Goal: Information Seeking & Learning: Learn about a topic

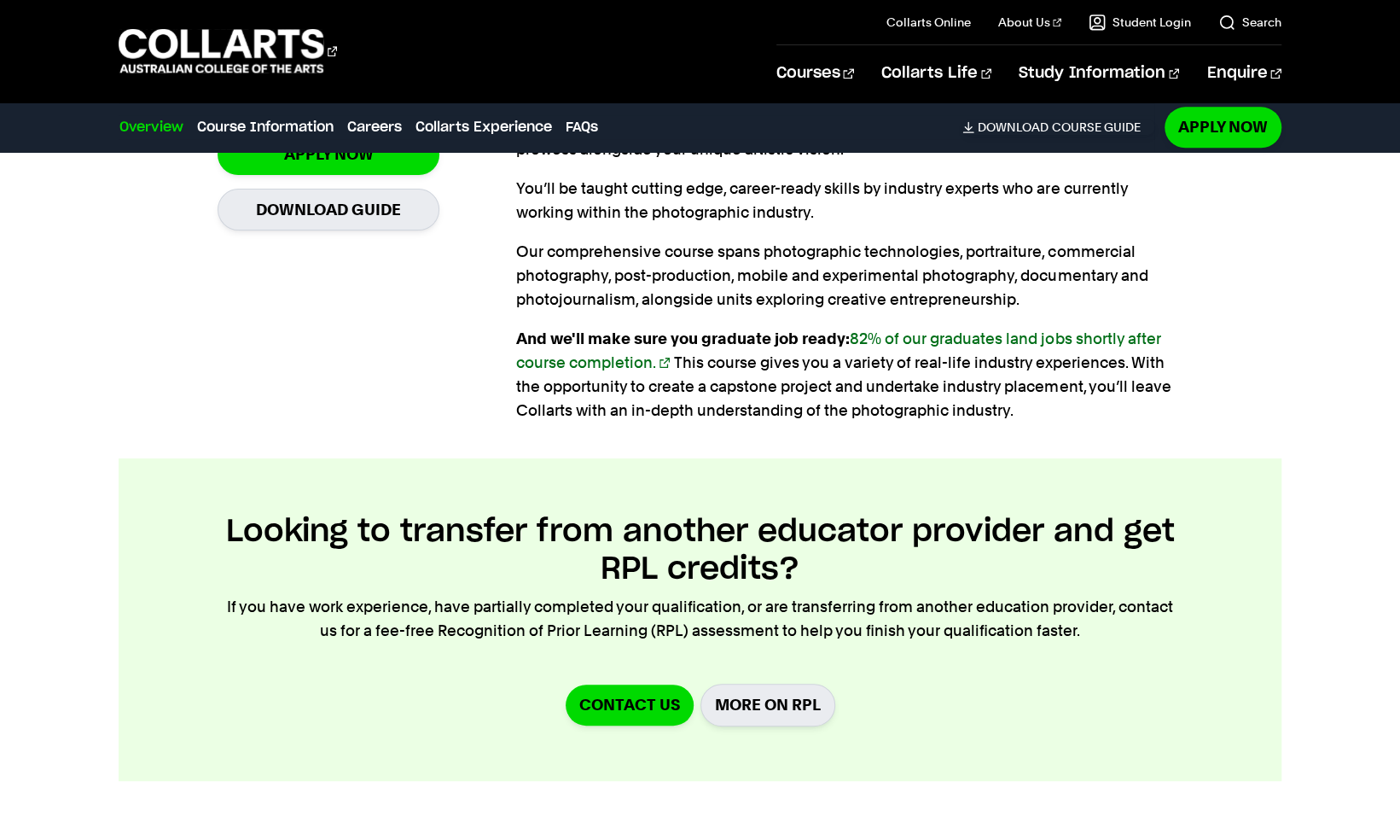
scroll to position [1588, 0]
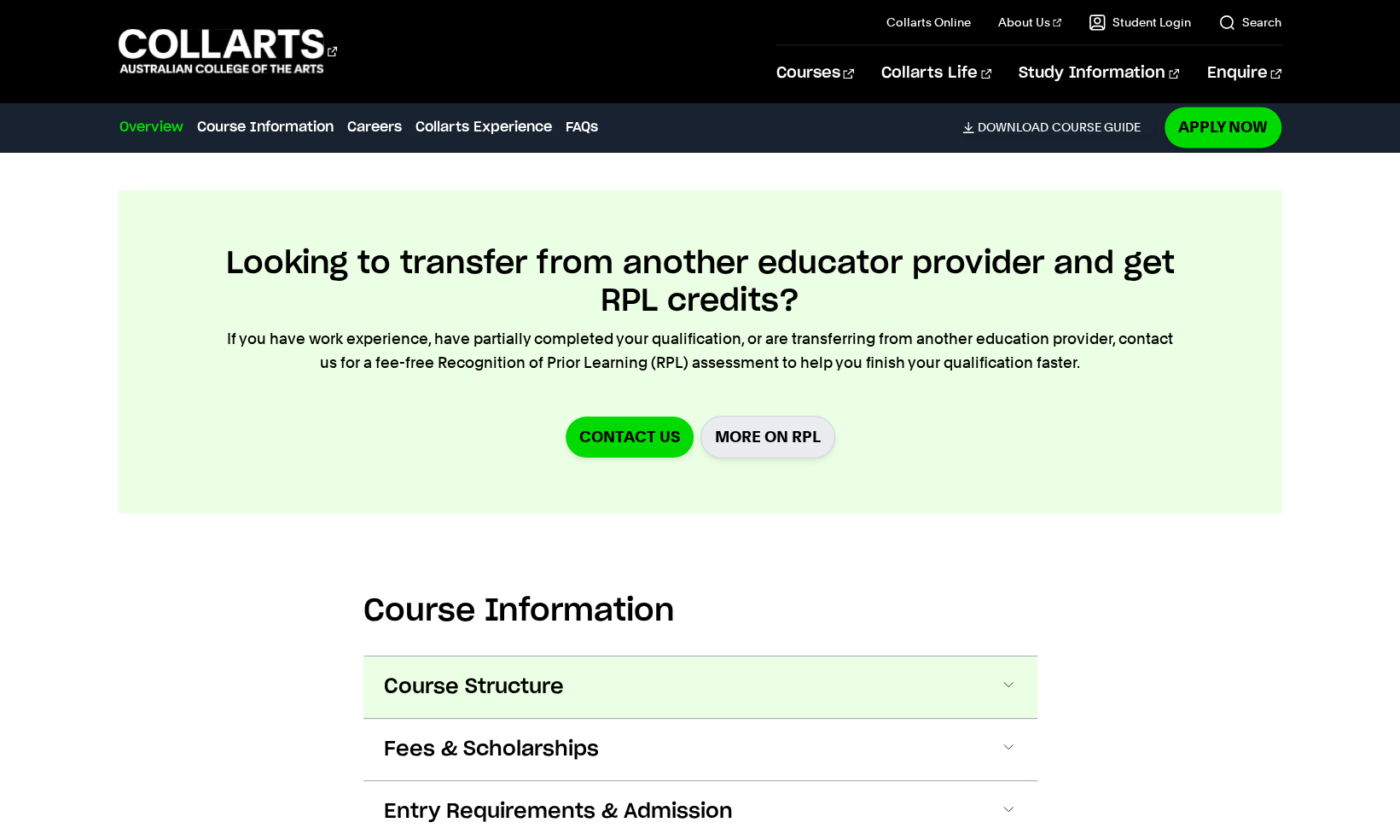
click at [0, 0] on button "Course Structure" at bounding box center [0, 0] width 0 height 0
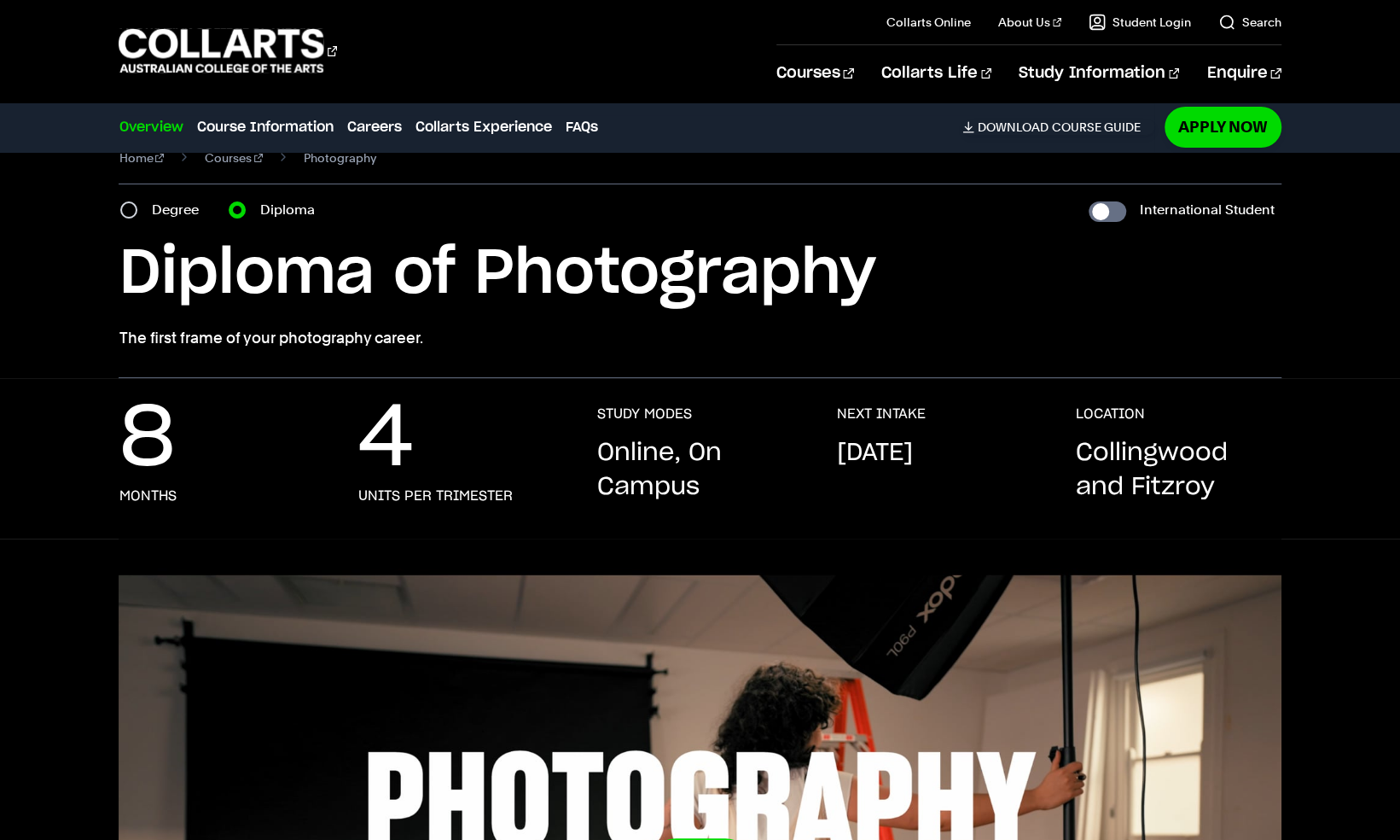
scroll to position [28, 0]
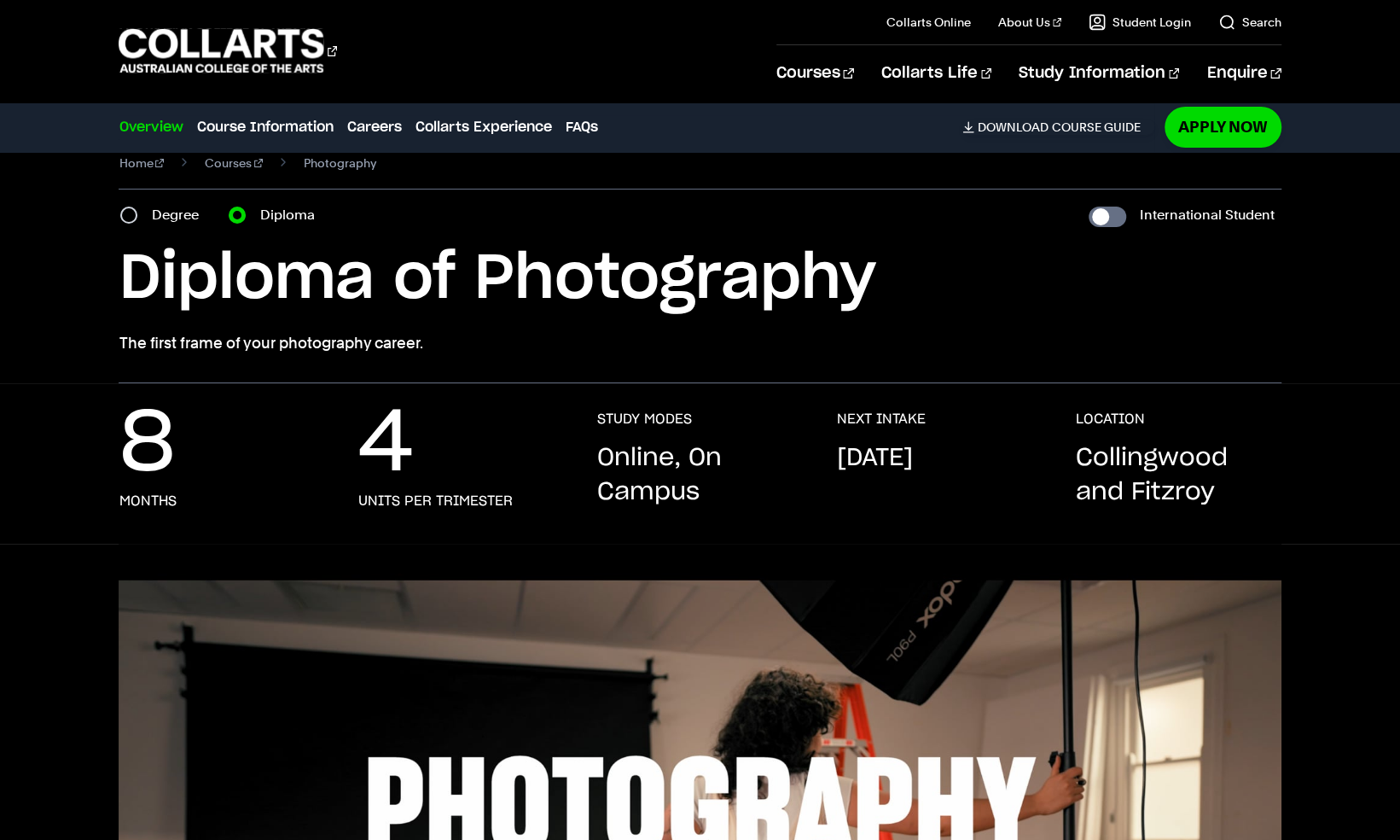
click at [154, 204] on label "Degree" at bounding box center [180, 215] width 58 height 24
click at [137, 207] on input "Degree" at bounding box center [128, 214] width 17 height 17
radio input "true"
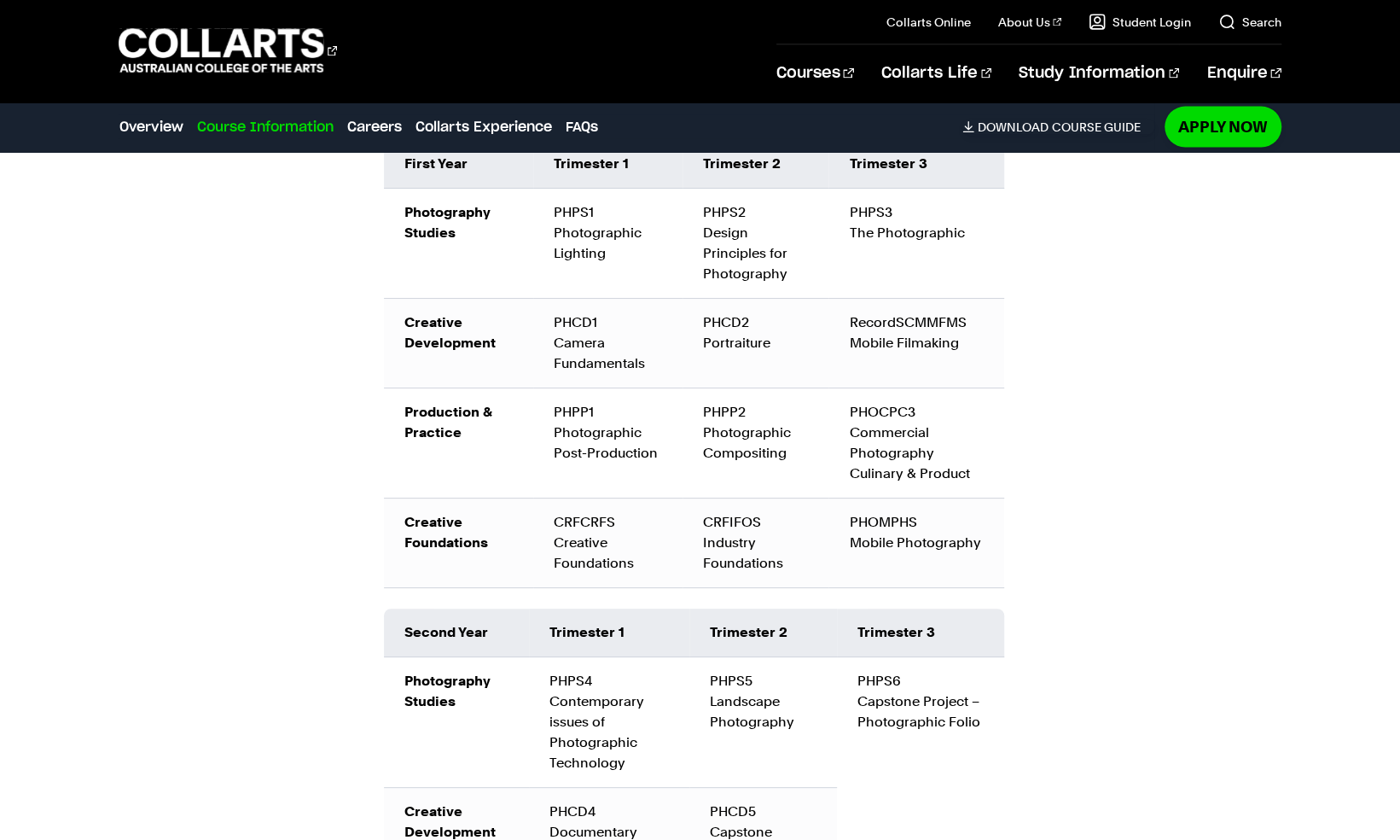
scroll to position [2379, 0]
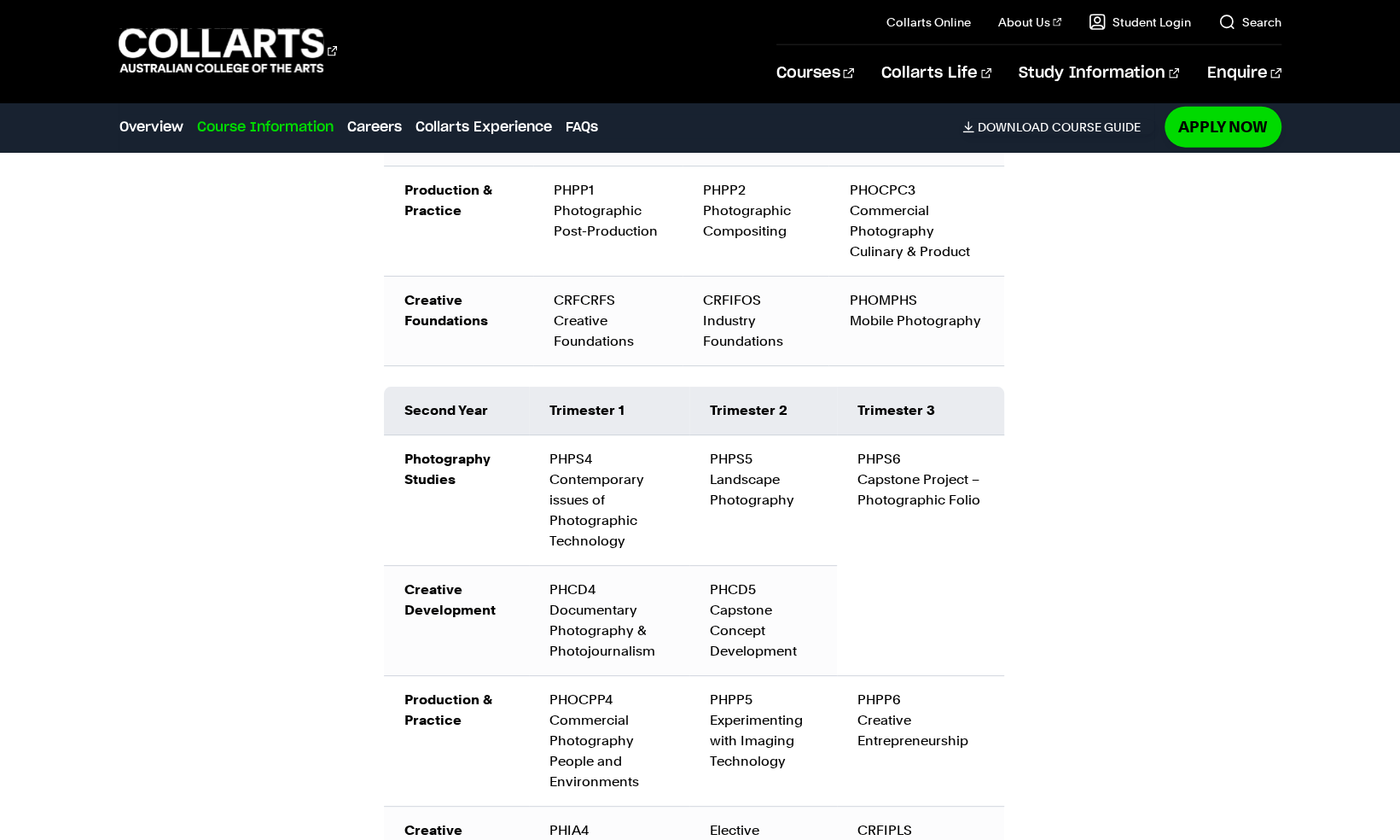
scroll to position [2782, 0]
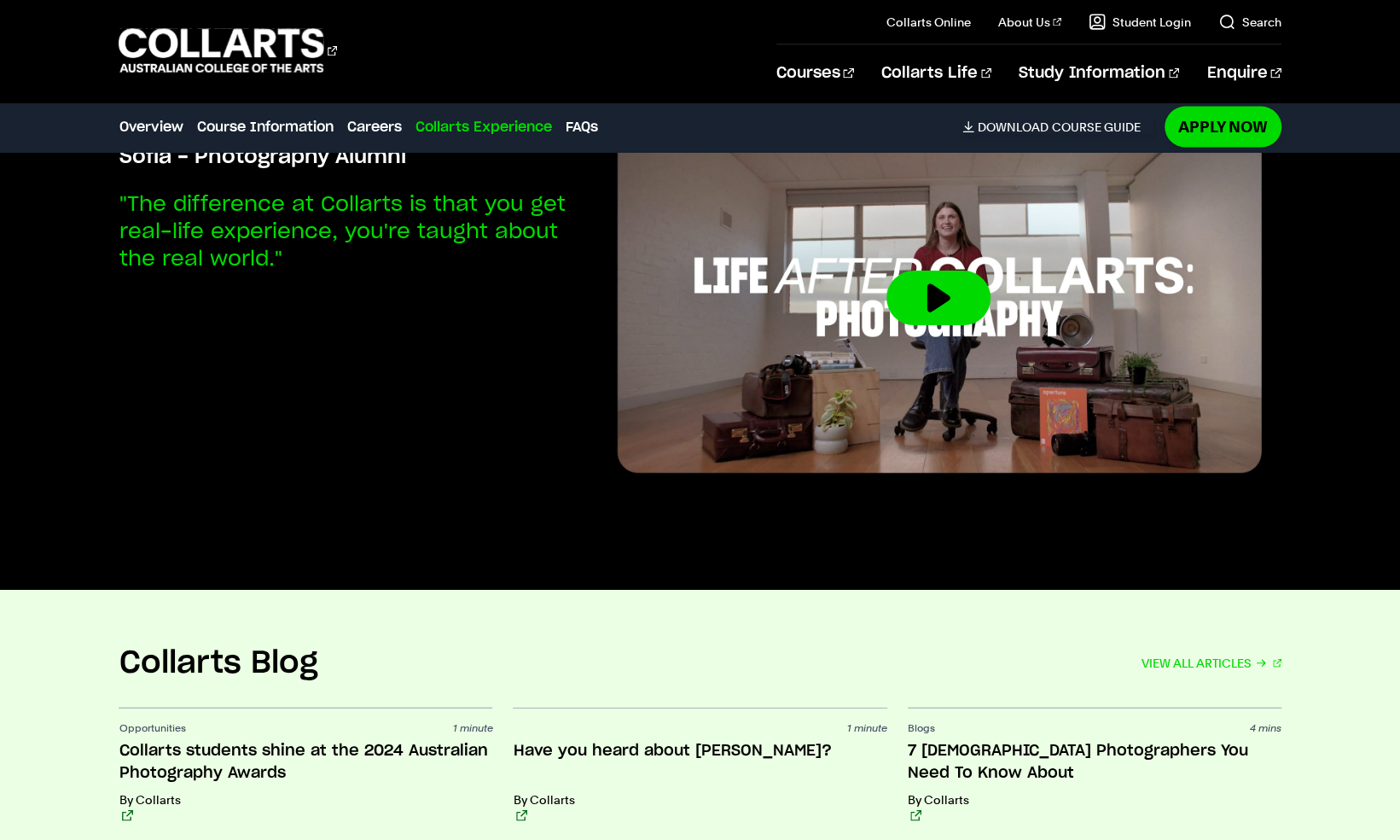
scroll to position [6619, 0]
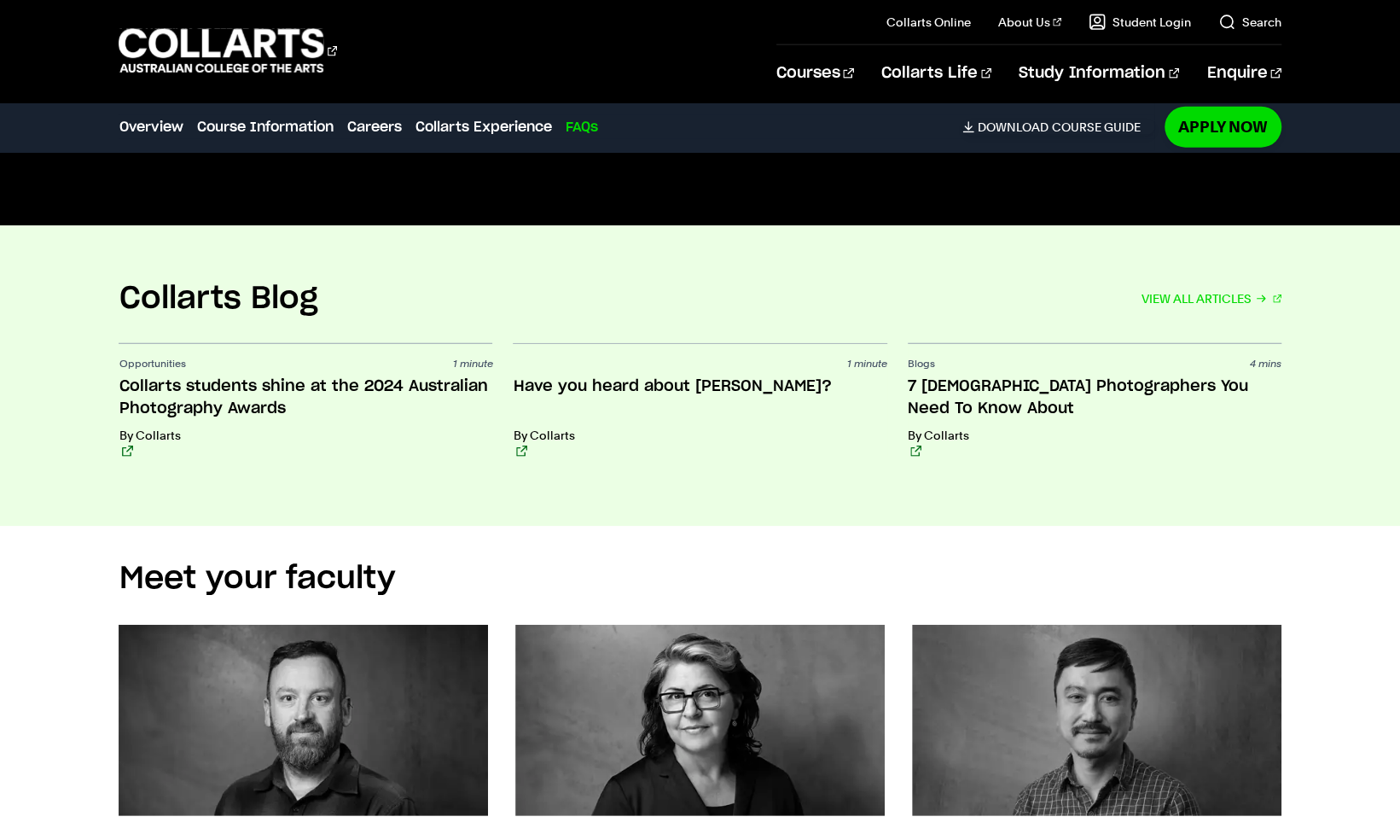
scroll to position [6959, 0]
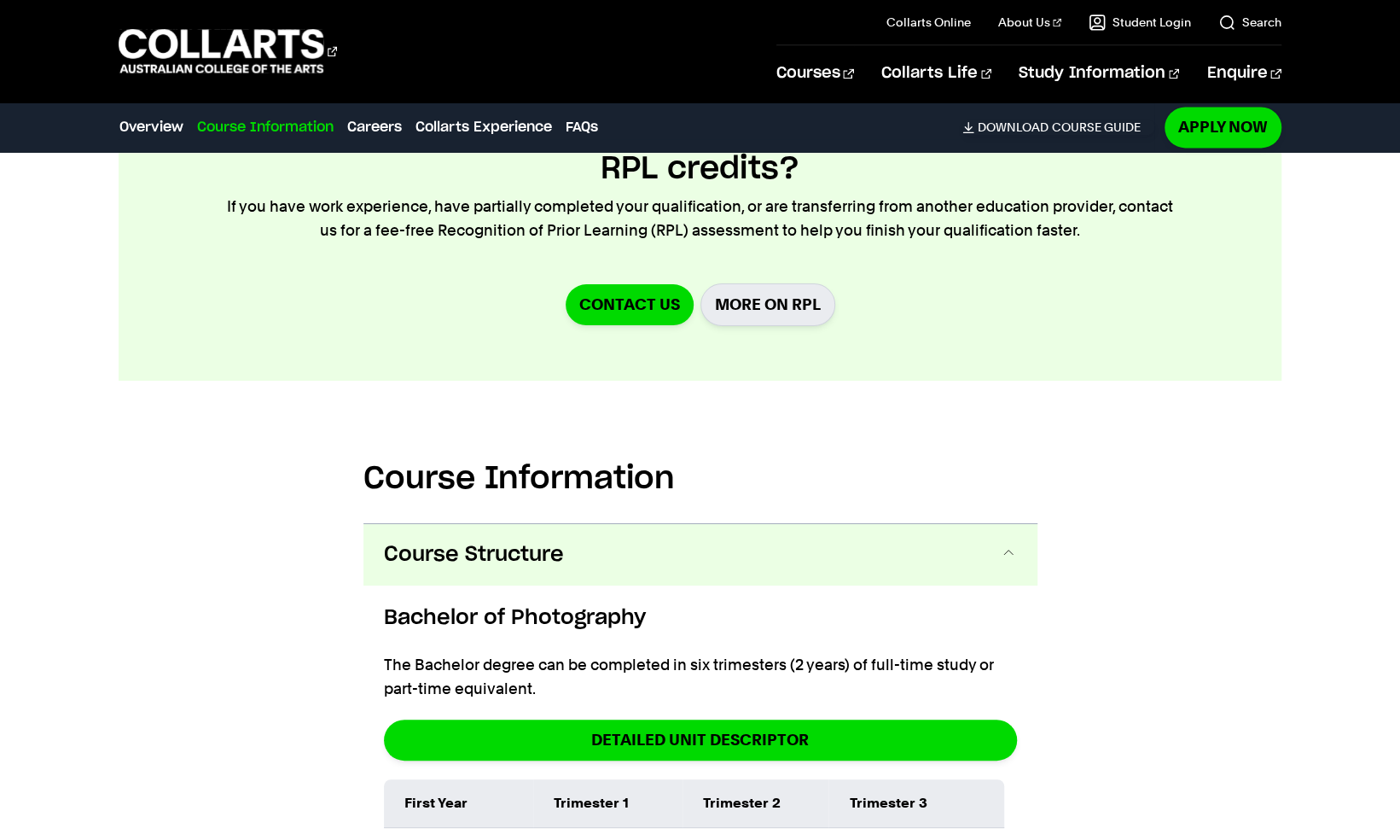
scroll to position [1729, 0]
